Goal: Download file/media

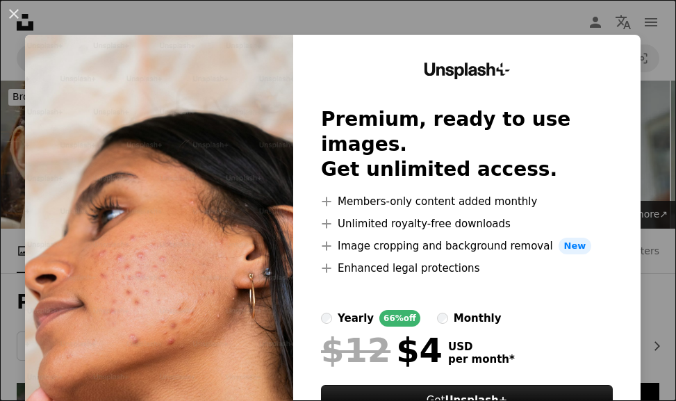
scroll to position [3959, 0]
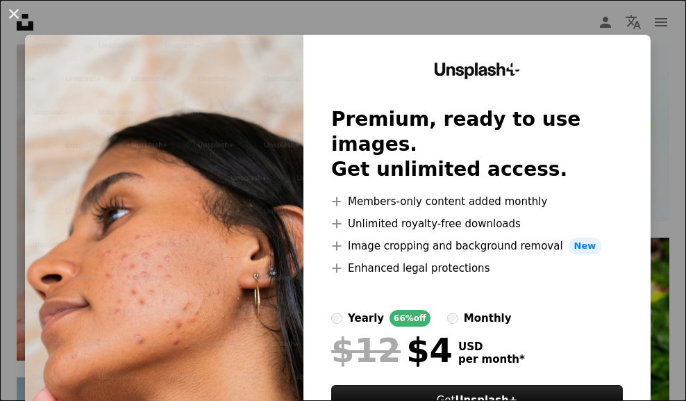
click at [6, 8] on button "An X shape" at bounding box center [14, 14] width 17 height 17
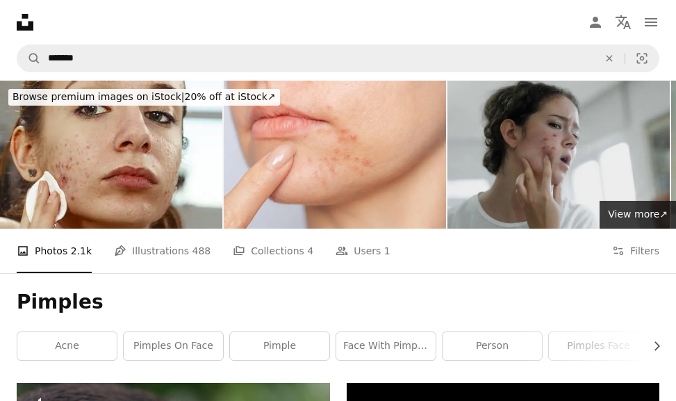
click at [597, 192] on img at bounding box center [558, 155] width 222 height 148
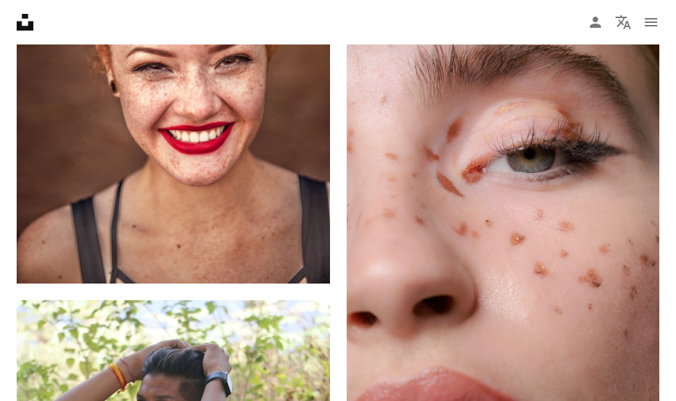
scroll to position [2570, 0]
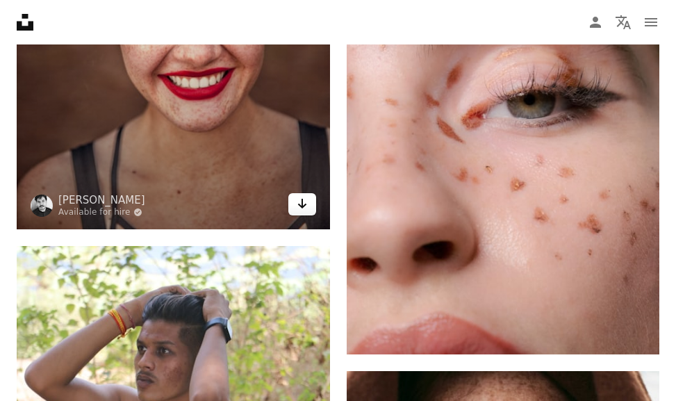
click at [307, 208] on icon "Arrow pointing down" at bounding box center [302, 203] width 11 height 17
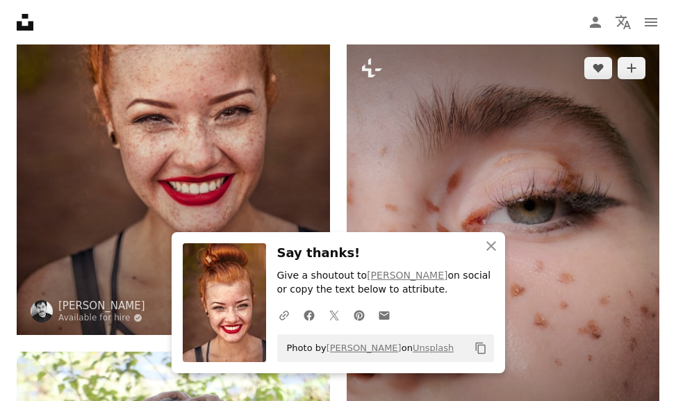
scroll to position [2431, 0]
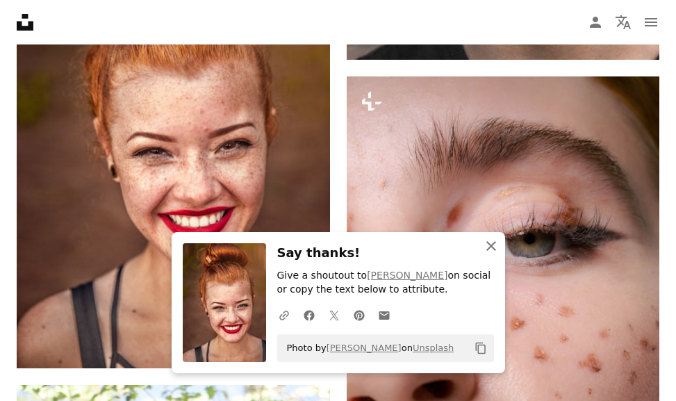
click at [497, 244] on icon "An X shape" at bounding box center [491, 246] width 17 height 17
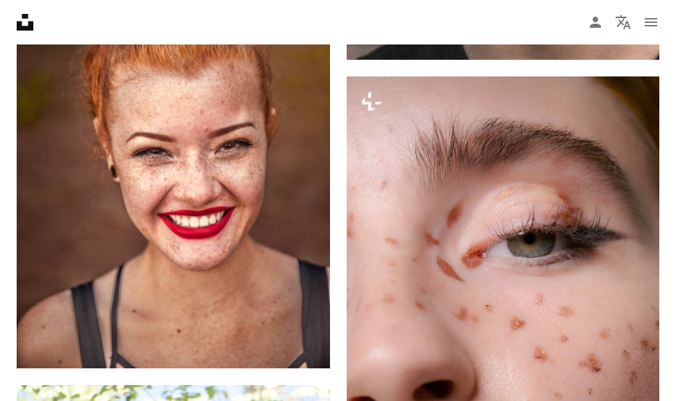
click at [497, 251] on icon "An X shape" at bounding box center [491, 259] width 17 height 17
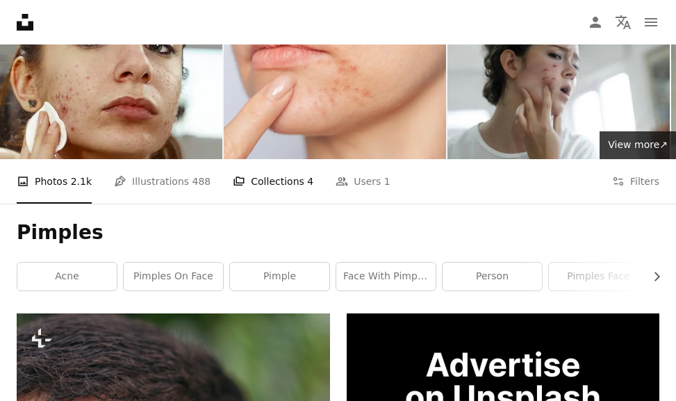
scroll to position [0, 0]
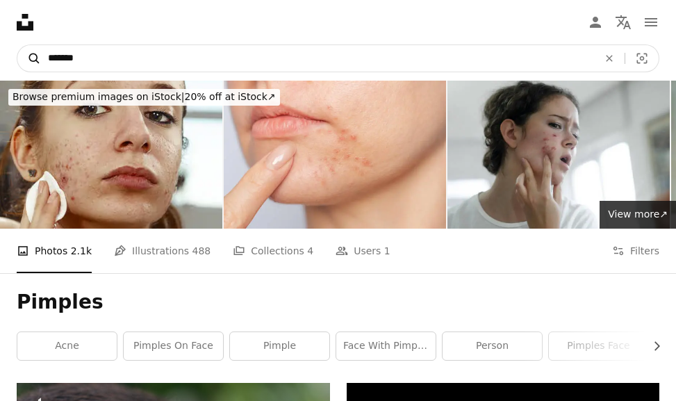
drag, startPoint x: 94, startPoint y: 52, endPoint x: 29, endPoint y: 60, distance: 65.8
click at [29, 60] on form "A magnifying glass ******* An X shape Visual search" at bounding box center [338, 58] width 642 height 28
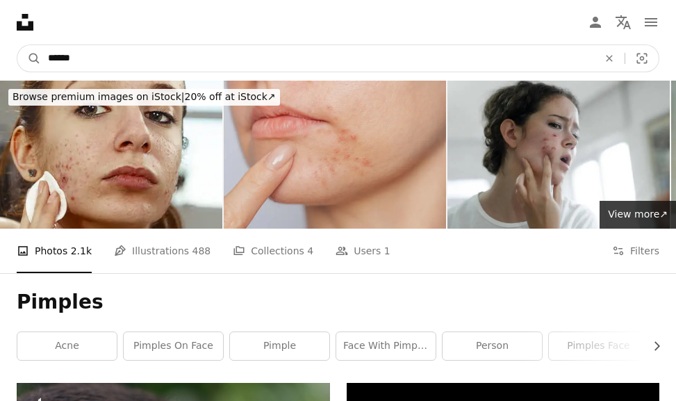
type input "******"
click at [17, 45] on button "A magnifying glass" at bounding box center [29, 58] width 24 height 26
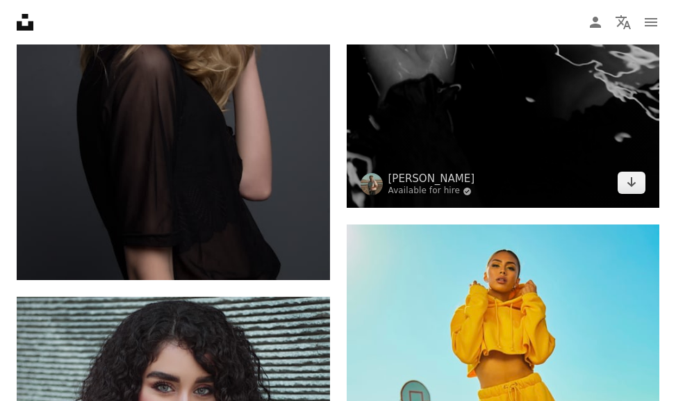
scroll to position [1111, 0]
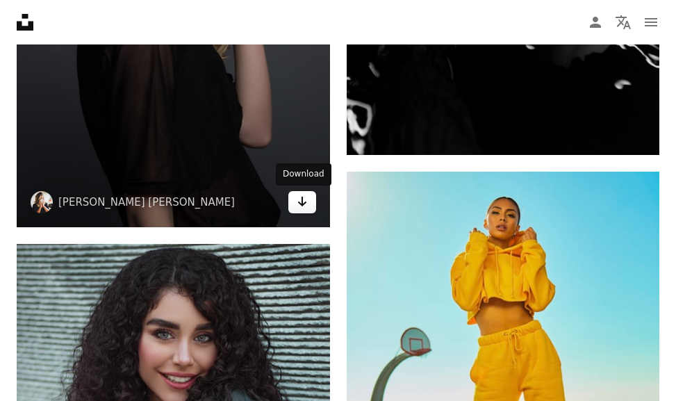
click at [308, 203] on link "Arrow pointing down" at bounding box center [302, 202] width 28 height 22
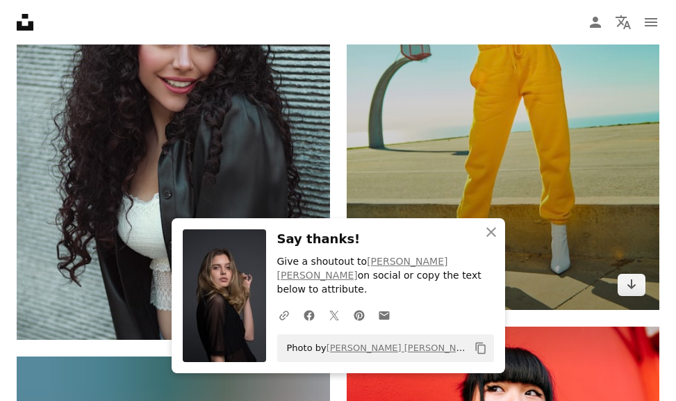
scroll to position [1459, 0]
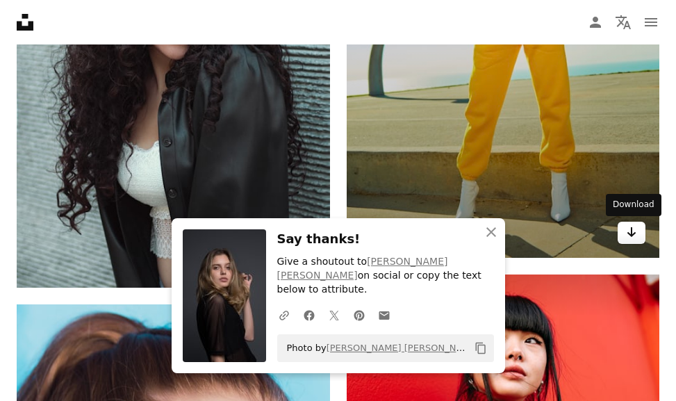
click at [627, 230] on icon "Arrow pointing down" at bounding box center [631, 232] width 11 height 17
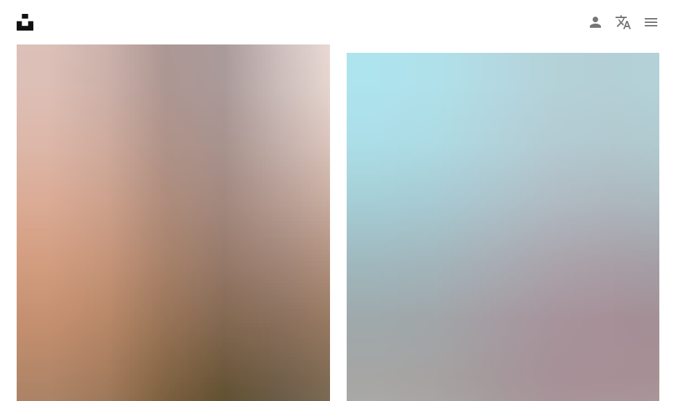
scroll to position [2709, 0]
